Goal: Task Accomplishment & Management: Manage account settings

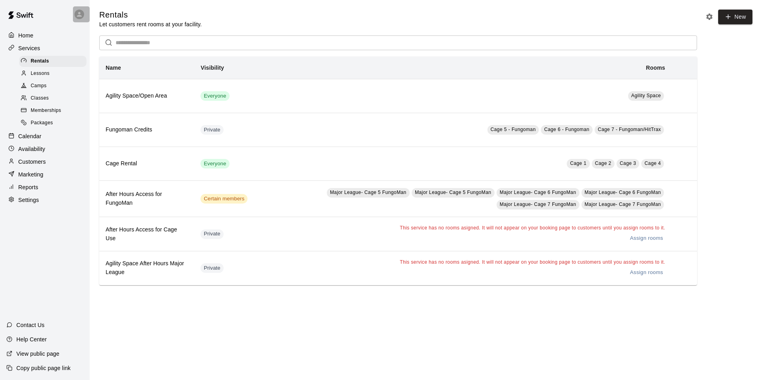
click at [76, 20] on div at bounding box center [81, 14] width 17 height 16
click at [92, 61] on p "Sign out" at bounding box center [100, 61] width 21 height 8
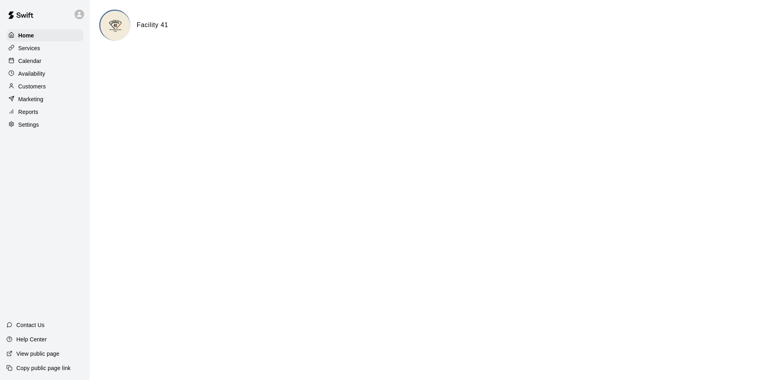
click at [62, 63] on div "Calendar" at bounding box center [44, 61] width 77 height 12
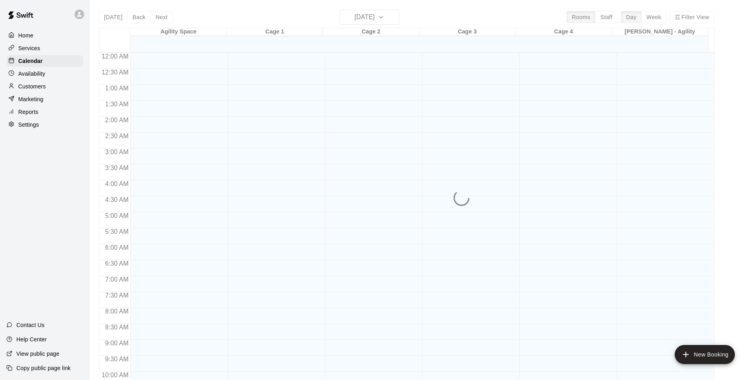
scroll to position [380, 0]
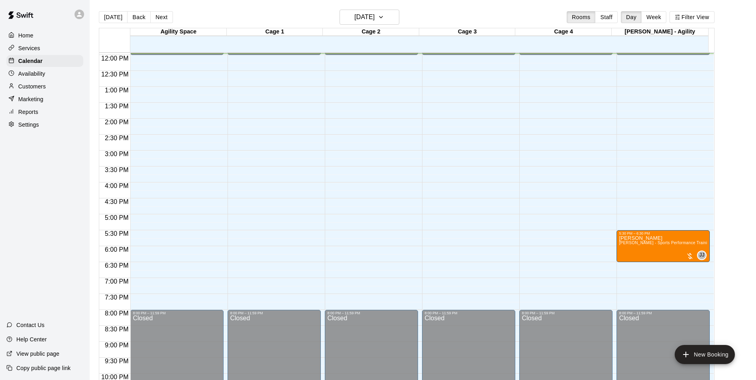
click at [38, 80] on div "Availability" at bounding box center [44, 74] width 77 height 12
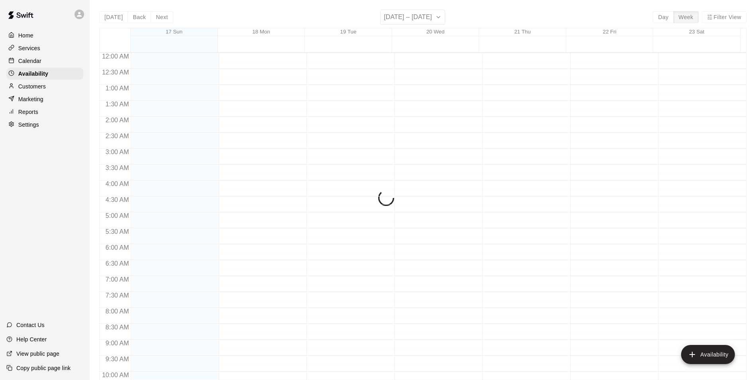
scroll to position [381, 0]
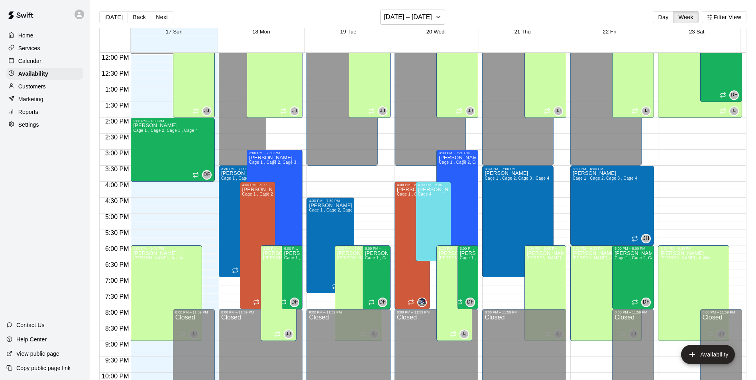
click at [30, 88] on p "Customers" at bounding box center [31, 86] width 27 height 8
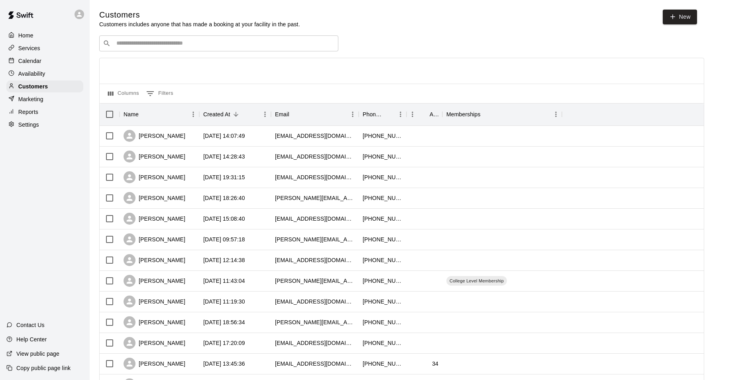
click at [164, 50] on div "​ ​" at bounding box center [218, 43] width 239 height 16
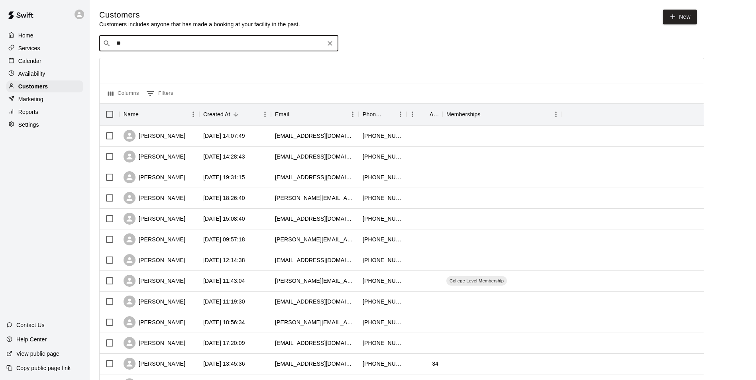
type input "*"
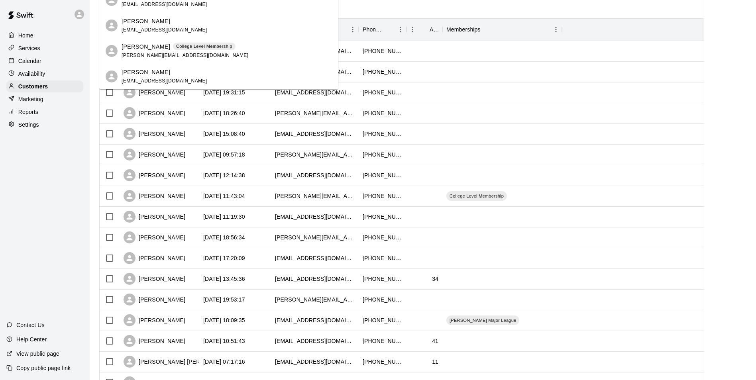
scroll to position [40, 0]
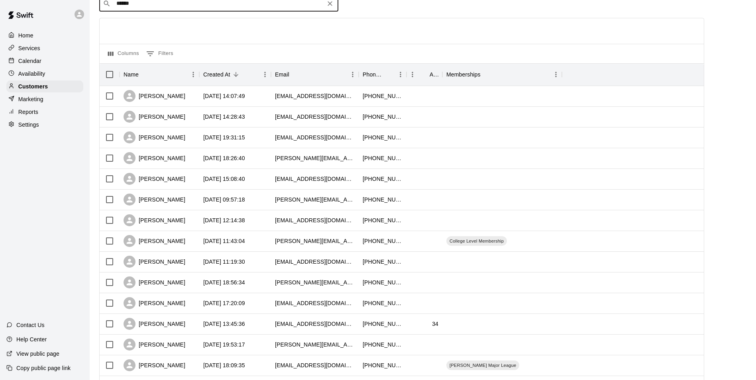
click at [163, 6] on input "******" at bounding box center [218, 4] width 209 height 8
click at [157, 8] on input "******" at bounding box center [218, 4] width 209 height 8
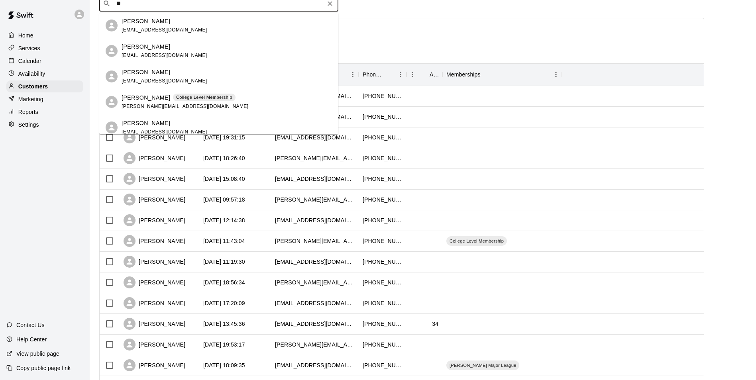
type input "*"
type input "****"
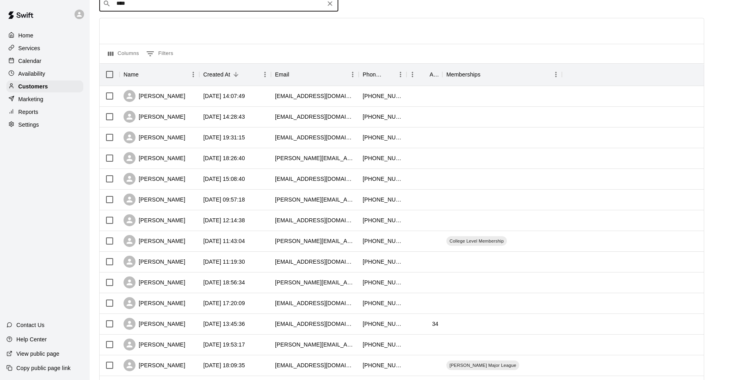
click at [18, 64] on div at bounding box center [13, 61] width 10 height 8
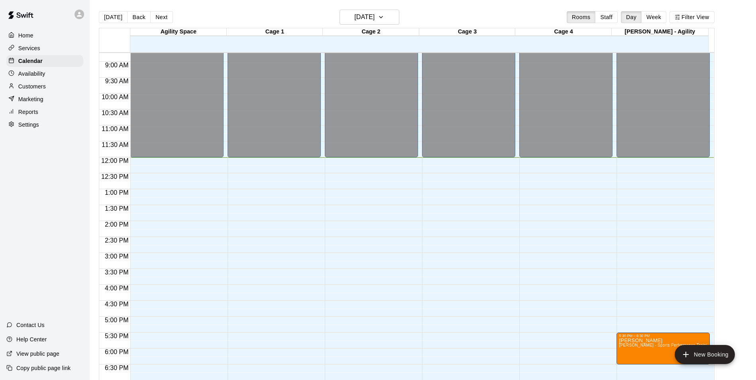
scroll to position [263, 0]
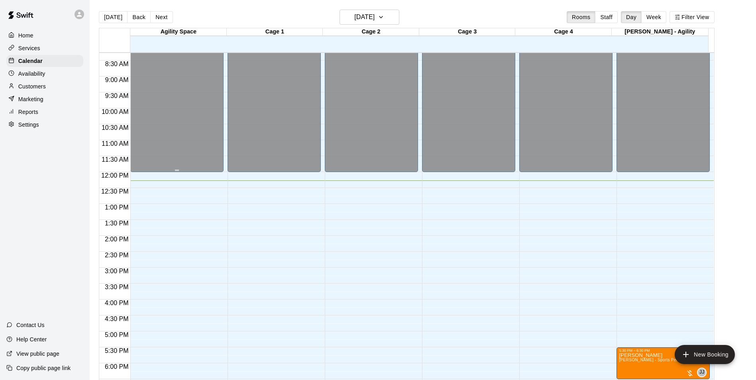
click at [37, 88] on p "Customers" at bounding box center [31, 86] width 27 height 8
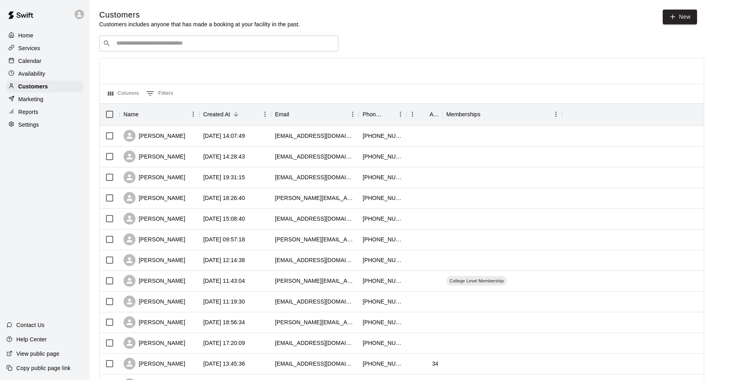
click at [228, 49] on div "​ ​" at bounding box center [218, 43] width 239 height 16
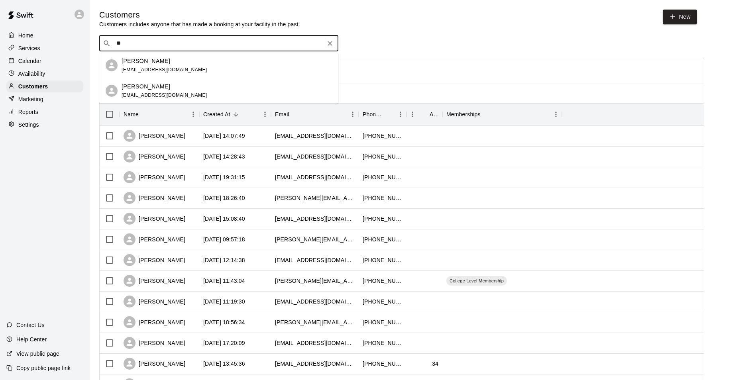
type input "*"
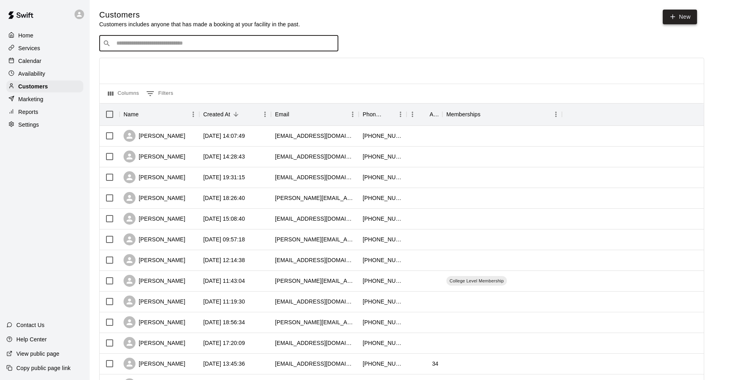
click at [695, 21] on link "New" at bounding box center [679, 17] width 34 height 15
select select "**"
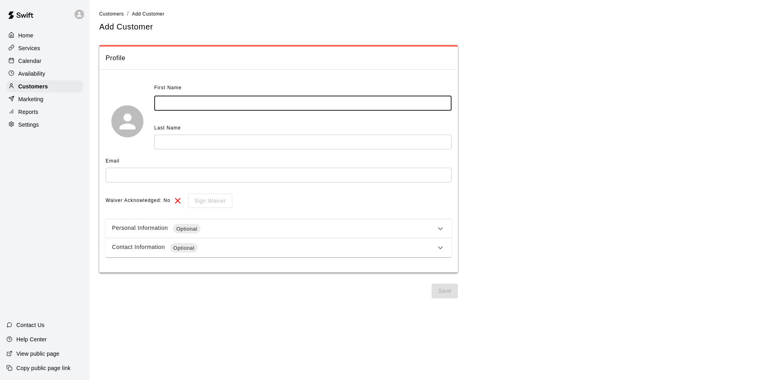
click at [188, 107] on input "text" at bounding box center [302, 103] width 297 height 15
type input "**********"
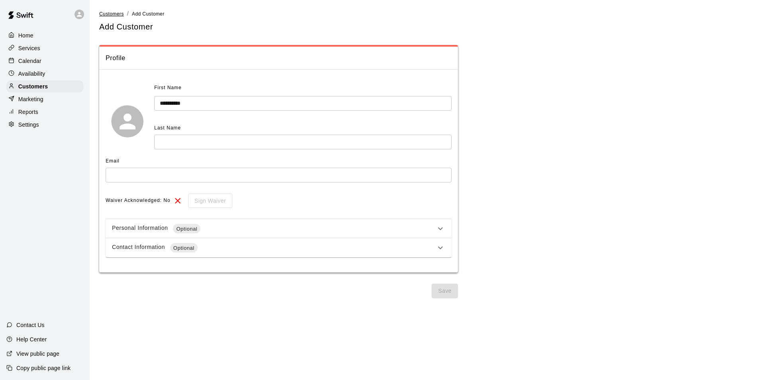
click at [108, 12] on span "Customers" at bounding box center [111, 14] width 25 height 6
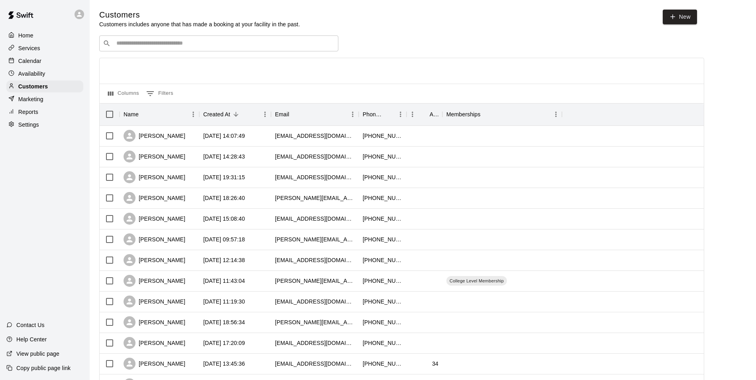
click at [199, 47] on input "Search customers by name or email" at bounding box center [224, 43] width 221 height 8
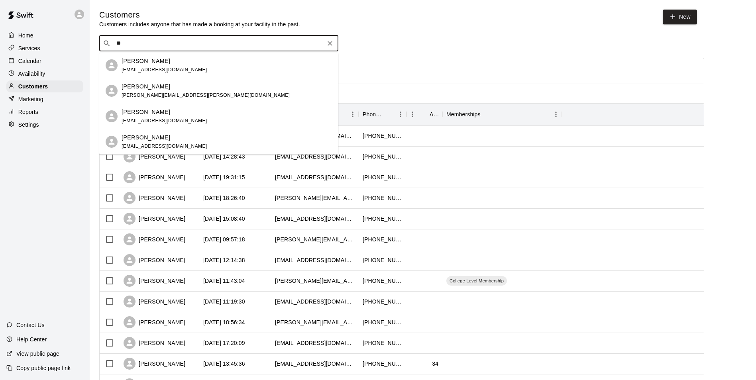
type input "*"
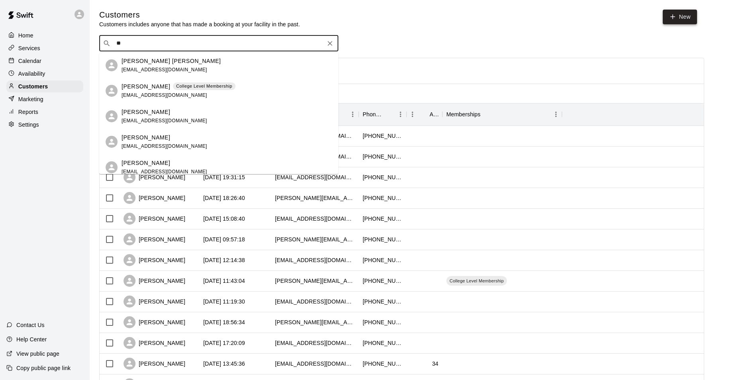
type input "**"
click at [676, 20] on link "New" at bounding box center [679, 17] width 34 height 15
select select "**"
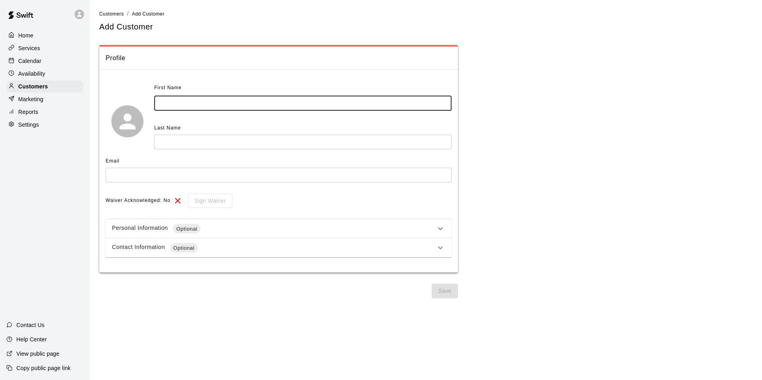
click at [212, 104] on input "text" at bounding box center [302, 103] width 297 height 15
type input "*****"
click at [173, 148] on input "text" at bounding box center [302, 142] width 297 height 15
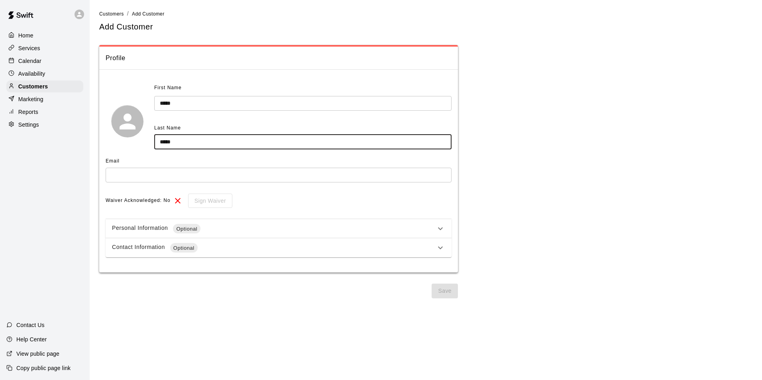
type input "*****"
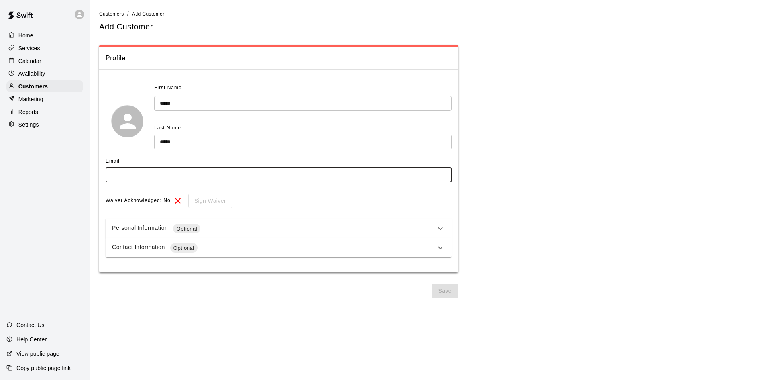
drag, startPoint x: 122, startPoint y: 178, endPoint x: 121, endPoint y: 186, distance: 8.1
click at [122, 185] on div "Email ​" at bounding box center [279, 171] width 346 height 33
type input "**********"
click at [440, 295] on button "Save" at bounding box center [444, 291] width 26 height 15
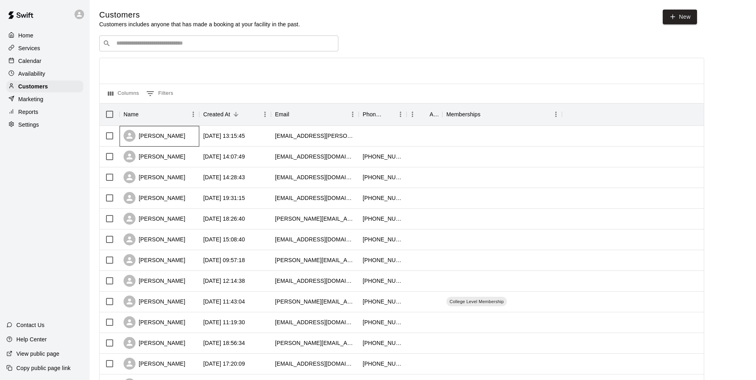
click at [176, 137] on div "[PERSON_NAME]" at bounding box center [159, 136] width 80 height 21
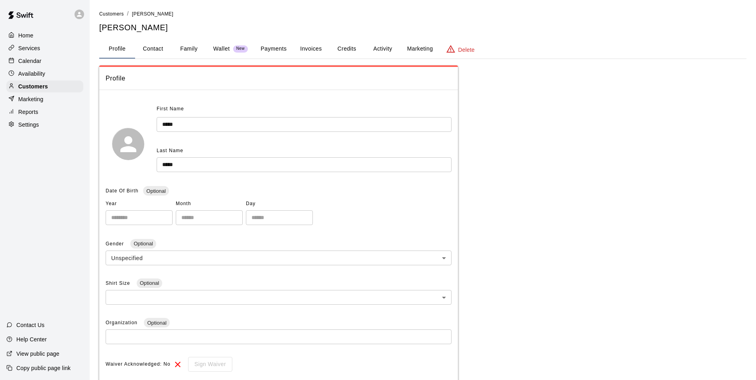
click at [378, 46] on button "Activity" at bounding box center [382, 48] width 36 height 19
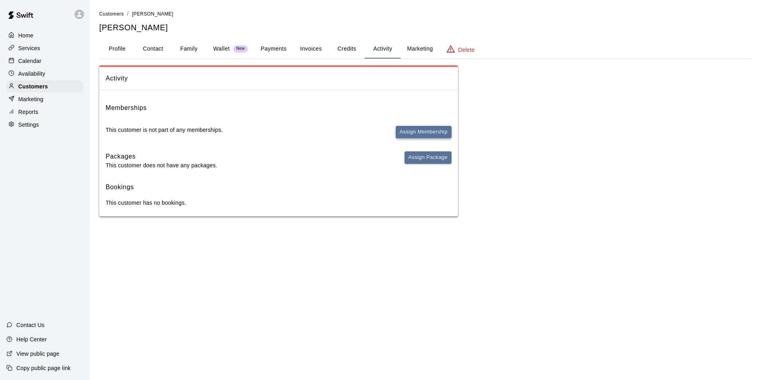
click at [417, 131] on button "Assign Membership" at bounding box center [423, 132] width 56 height 12
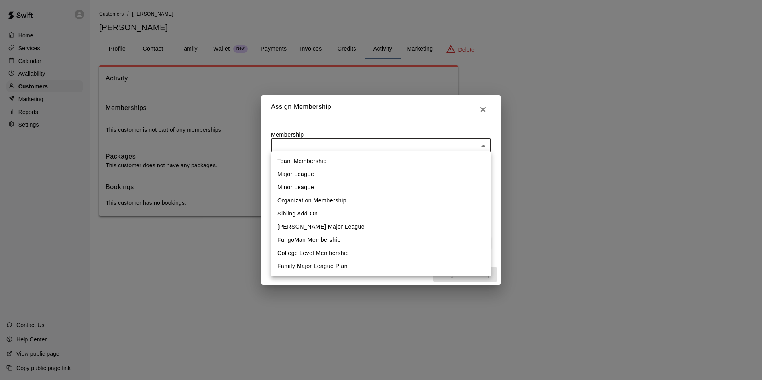
click at [375, 137] on body "Home Services Calendar Availability Customers Marketing Reports Settings Contac…" at bounding box center [381, 116] width 762 height 232
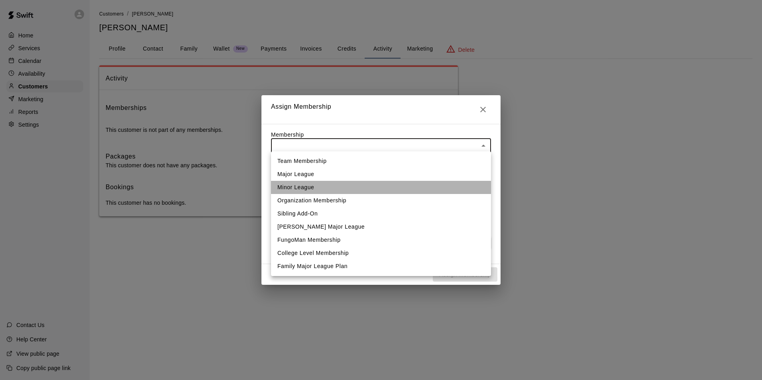
click at [306, 184] on li "Minor League" at bounding box center [381, 187] width 220 height 13
type input "**********"
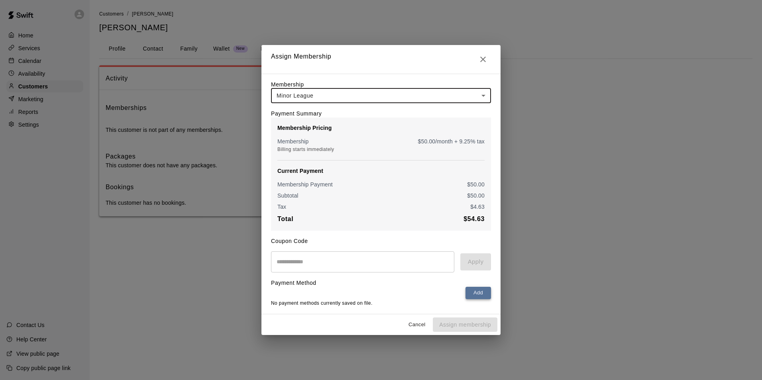
click at [482, 290] on button "Add" at bounding box center [477, 293] width 25 height 12
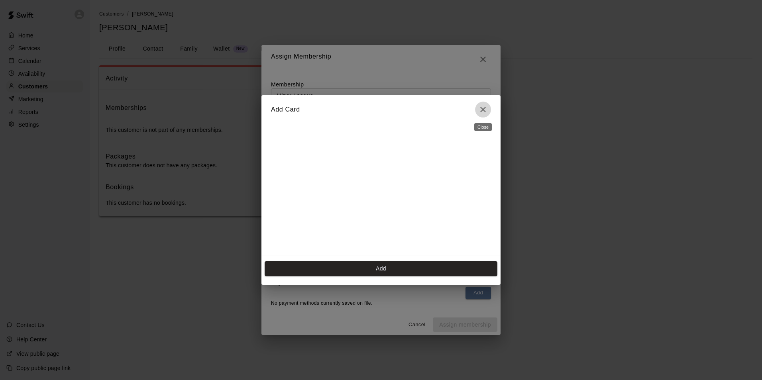
click at [476, 108] on button "Close" at bounding box center [483, 110] width 16 height 16
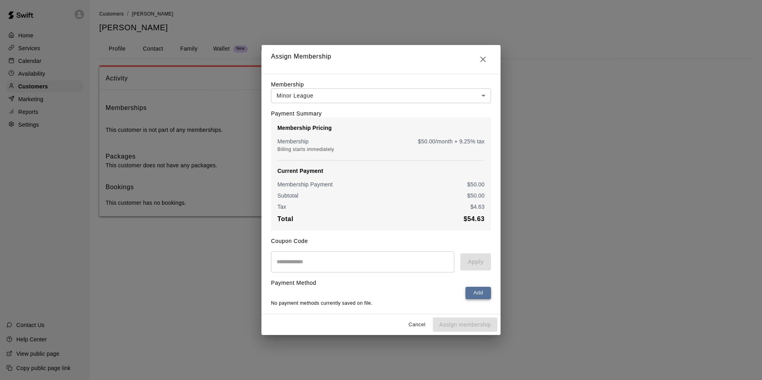
click at [472, 296] on button "Add" at bounding box center [477, 293] width 25 height 12
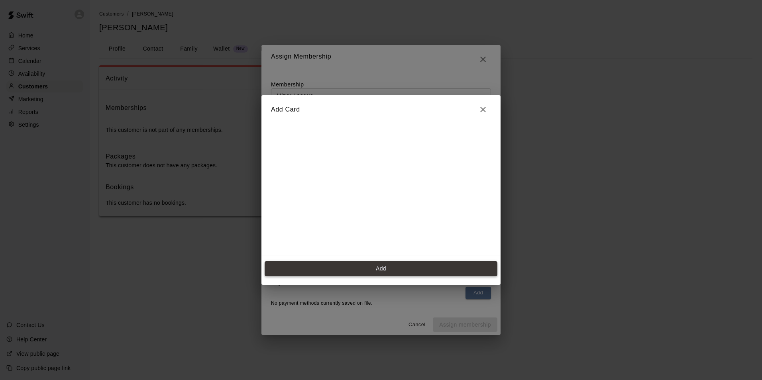
click at [372, 275] on button "Add" at bounding box center [380, 268] width 233 height 15
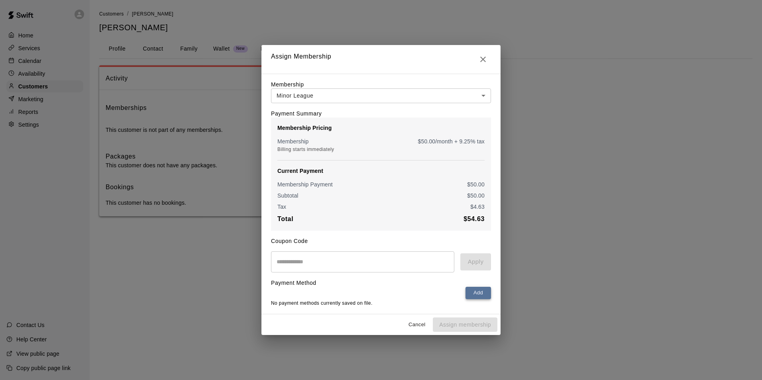
click at [470, 299] on button "Add" at bounding box center [477, 293] width 25 height 12
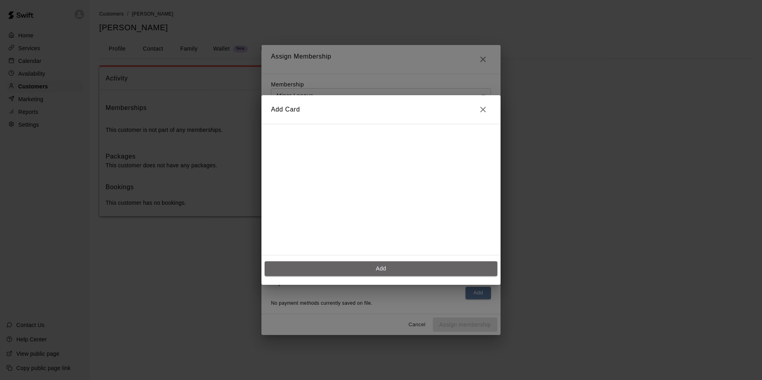
click at [361, 266] on button "Add" at bounding box center [380, 268] width 233 height 15
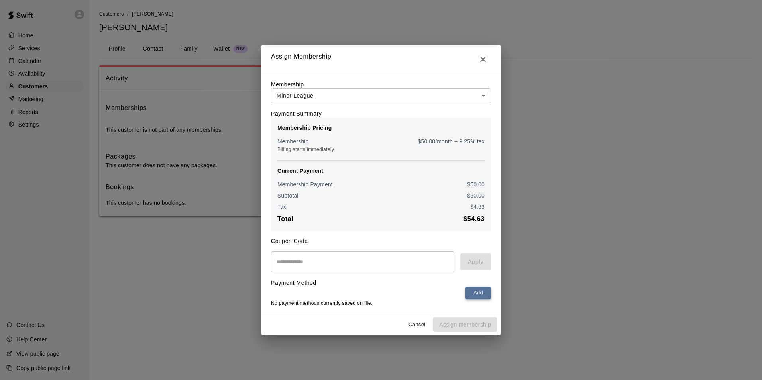
click at [477, 290] on button "Add" at bounding box center [477, 293] width 25 height 12
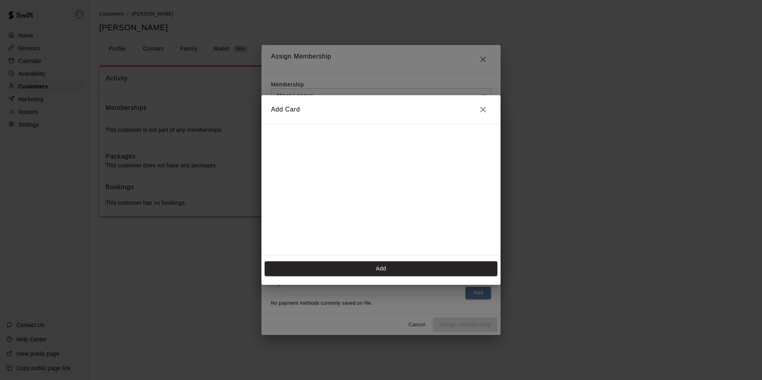
scroll to position [112, 0]
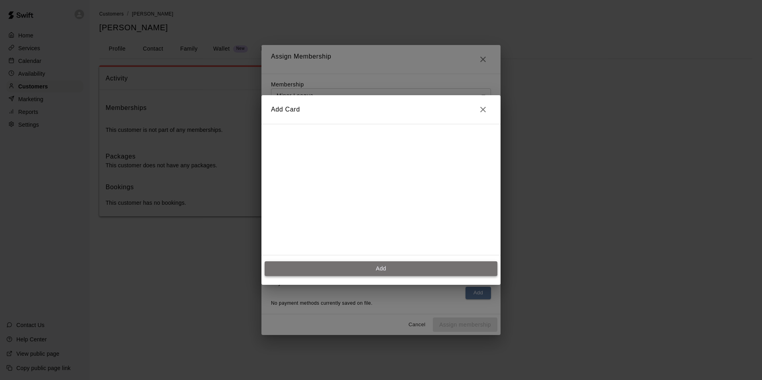
click at [353, 271] on button "Add" at bounding box center [380, 268] width 233 height 15
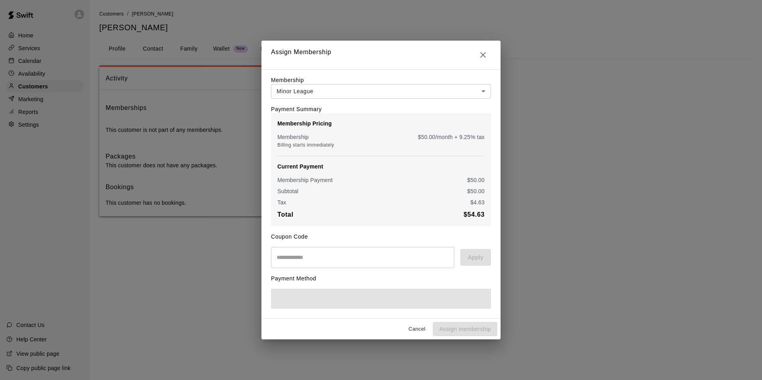
scroll to position [0, 0]
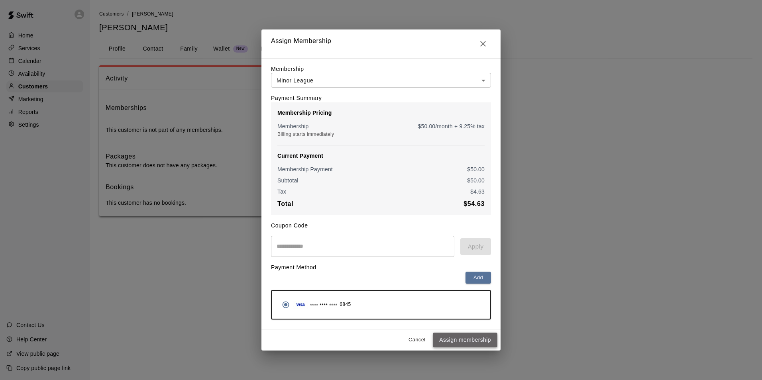
click at [456, 342] on button "Assign membership" at bounding box center [465, 340] width 65 height 15
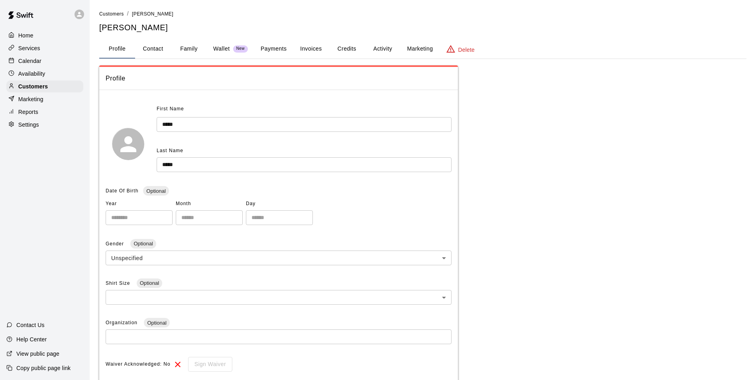
click at [29, 62] on p "Calendar" at bounding box center [29, 61] width 23 height 8
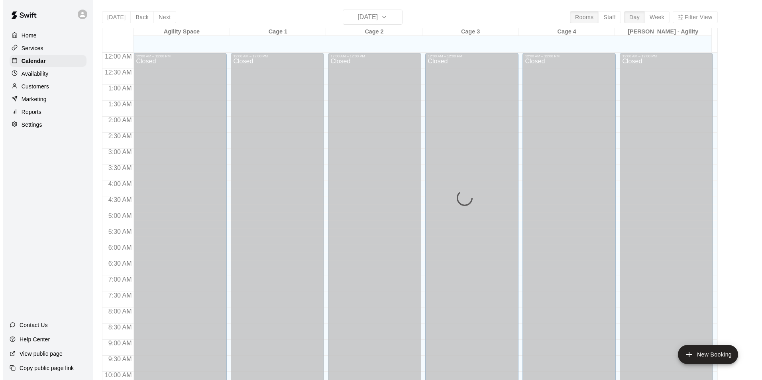
scroll to position [405, 0]
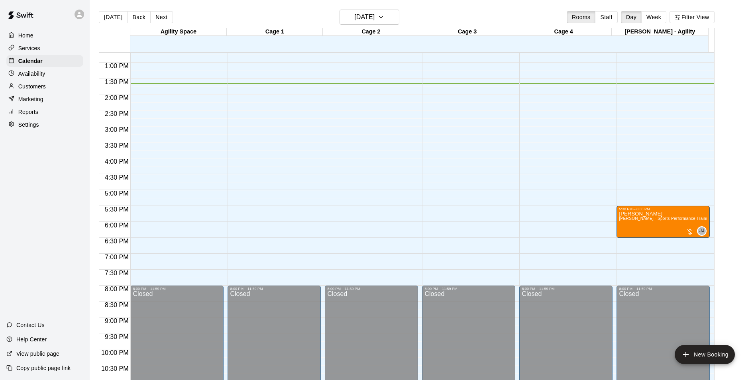
click at [40, 92] on div "Customers" at bounding box center [44, 86] width 77 height 12
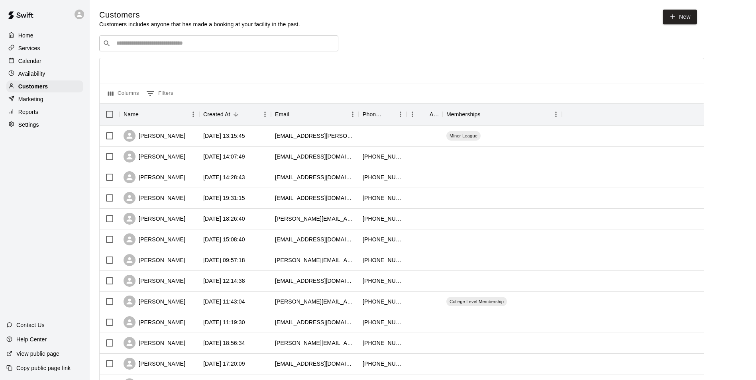
click at [143, 43] on input "Search customers by name or email" at bounding box center [224, 43] width 221 height 8
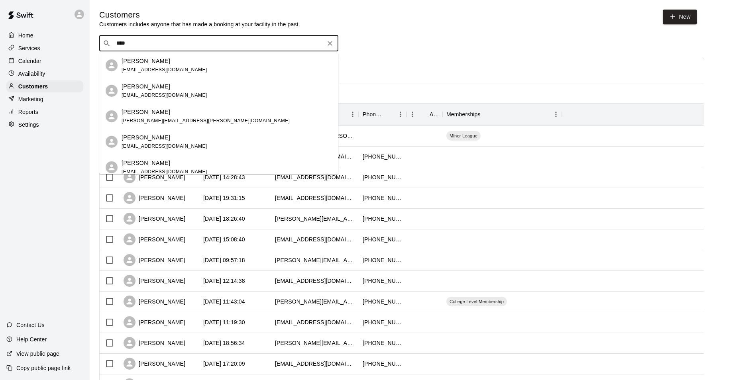
type input "*****"
click at [157, 69] on span "ashley.sinyard@sumnerschools.org" at bounding box center [205, 70] width 168 height 6
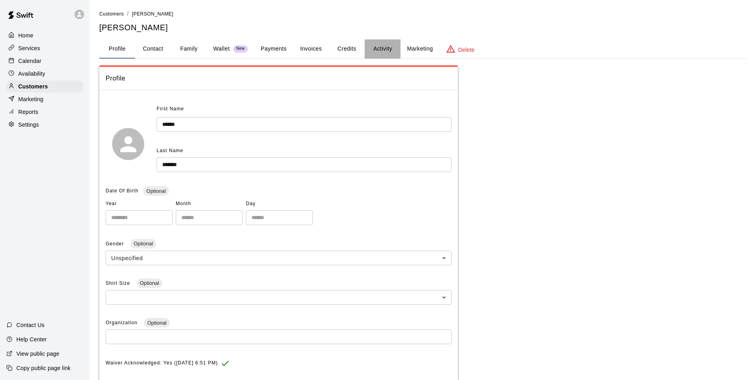
click at [378, 53] on button "Activity" at bounding box center [382, 48] width 36 height 19
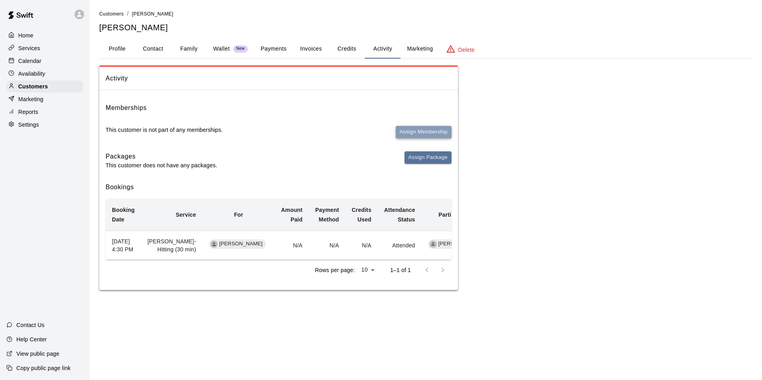
click at [402, 133] on button "Assign Membership" at bounding box center [423, 132] width 56 height 12
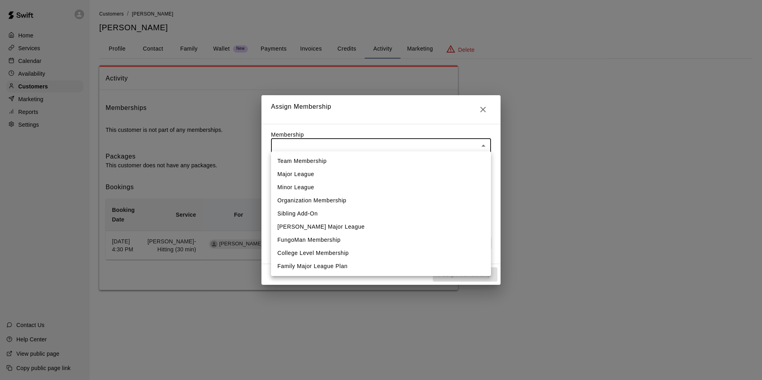
click at [313, 143] on body "Home Services Calendar Availability Customers Marketing Reports Settings Contac…" at bounding box center [381, 153] width 762 height 306
click at [315, 251] on li "College Level Membership" at bounding box center [381, 253] width 220 height 13
type input "**********"
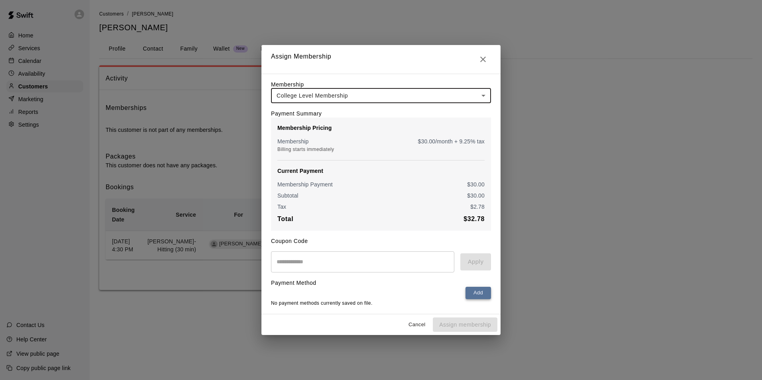
click at [476, 295] on button "Add" at bounding box center [477, 293] width 25 height 12
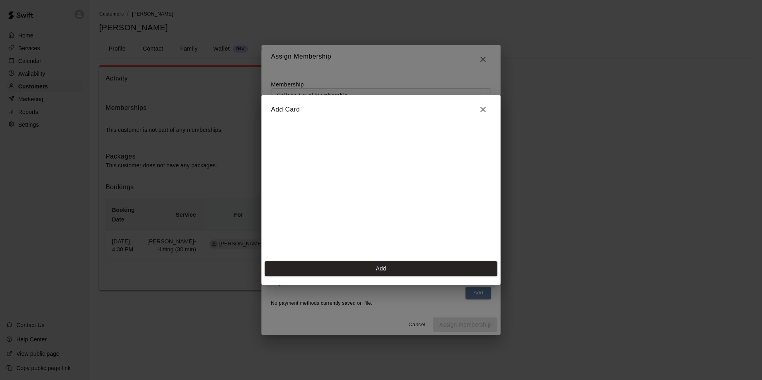
scroll to position [112, 0]
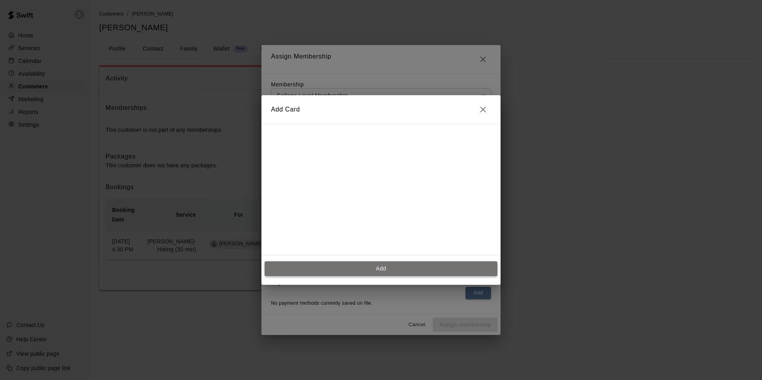
click at [370, 271] on button "Add" at bounding box center [380, 268] width 233 height 15
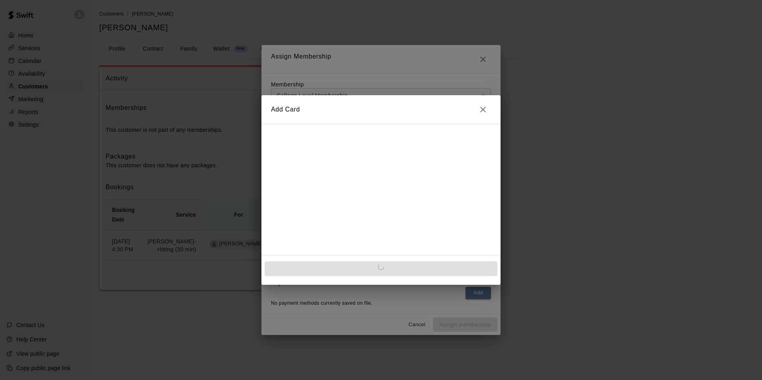
scroll to position [0, 0]
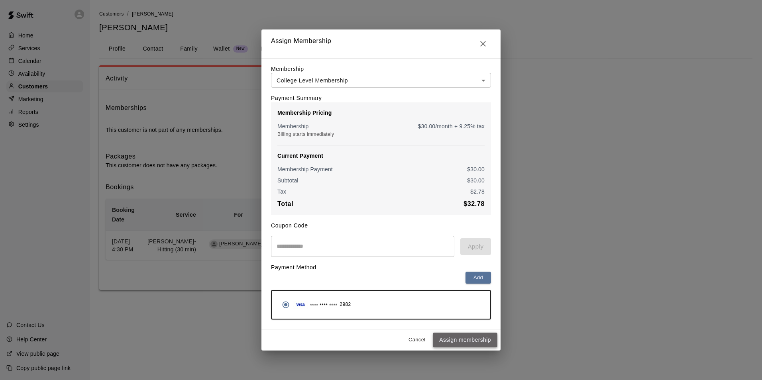
click at [465, 343] on button "Assign membership" at bounding box center [465, 340] width 65 height 15
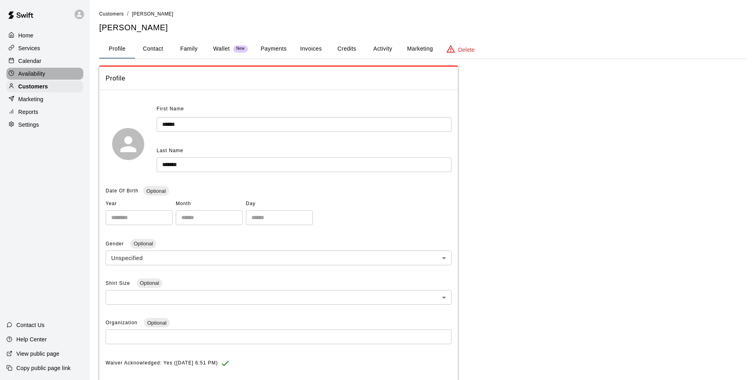
click at [40, 74] on p "Availability" at bounding box center [31, 74] width 27 height 8
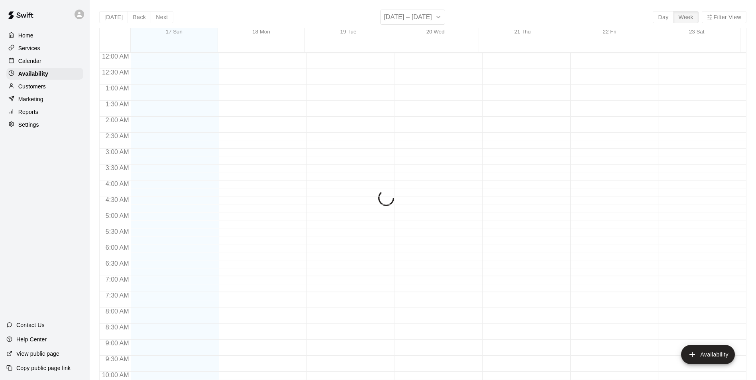
scroll to position [429, 0]
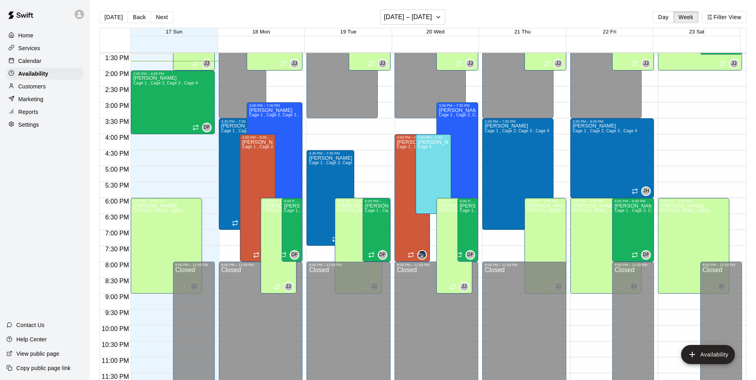
click at [34, 60] on p "Calendar" at bounding box center [29, 61] width 23 height 8
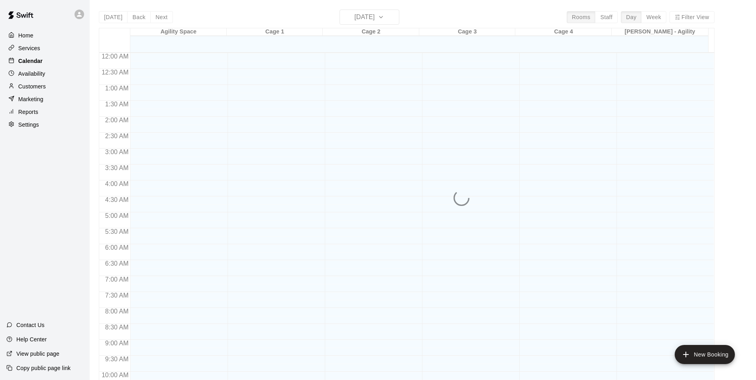
scroll to position [405, 0]
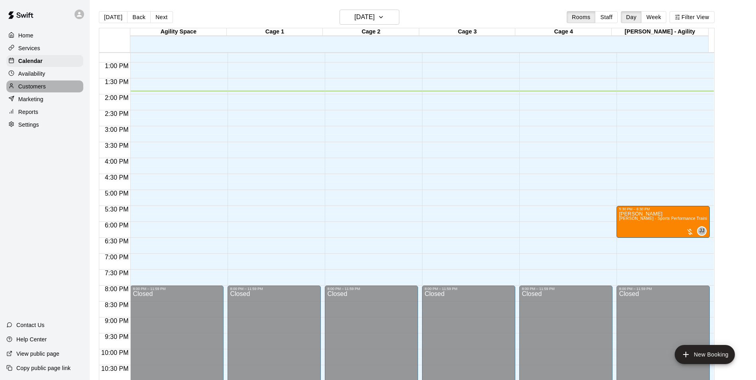
click at [33, 86] on p "Customers" at bounding box center [31, 86] width 27 height 8
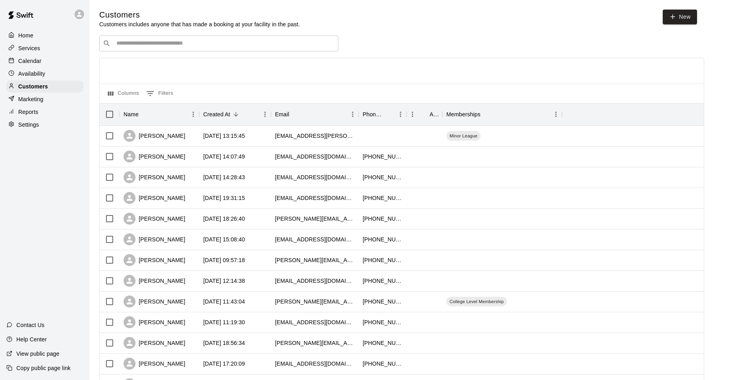
click at [158, 47] on input "Search customers by name or email" at bounding box center [224, 43] width 221 height 8
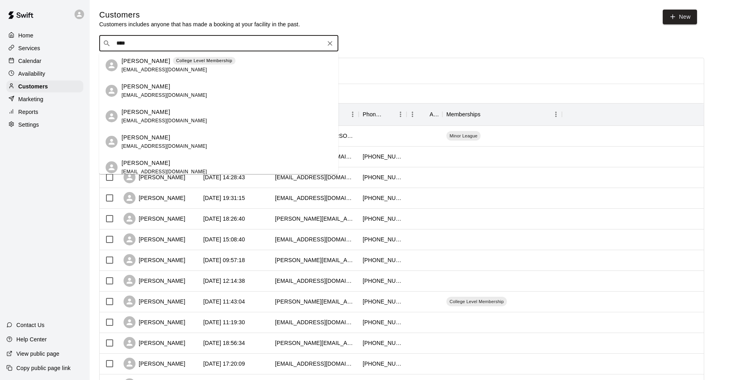
type input "****"
